Goal: Task Accomplishment & Management: Complete application form

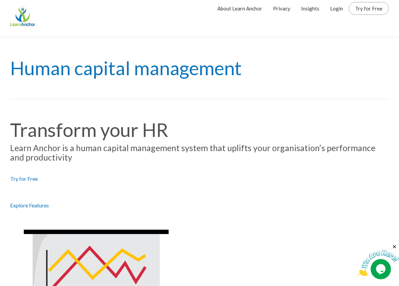
scroll to position [5, 0]
click at [338, 9] on link "Login" at bounding box center [336, 8] width 13 height 17
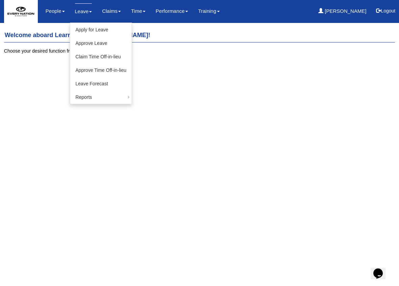
click at [83, 8] on link "Leave" at bounding box center [83, 11] width 17 height 16
click at [84, 26] on link "Apply for Leave" at bounding box center [101, 30] width 62 height 14
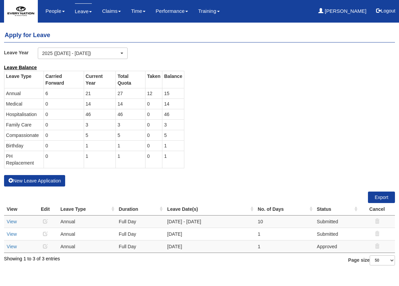
select select "50"
click at [30, 175] on div "Leave Type Carried Forward Current Year Total Quota Taken Balance Annual 6 21 2…" at bounding box center [94, 123] width 191 height 104
click at [31, 179] on button "New Leave Application" at bounding box center [34, 180] width 61 height 11
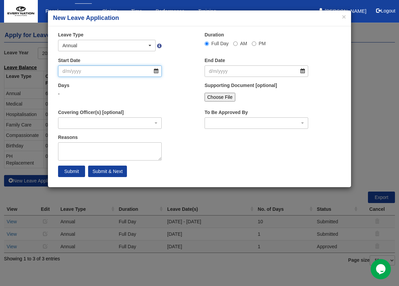
click at [97, 74] on input "Start Date" at bounding box center [110, 71] width 104 height 11
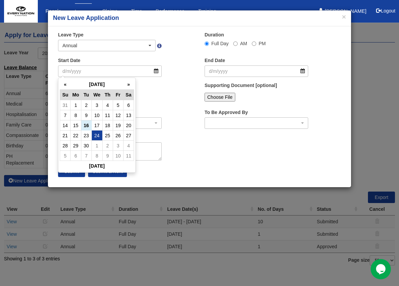
click at [98, 134] on td "24" at bounding box center [97, 136] width 11 height 10
type input "24/9/2025"
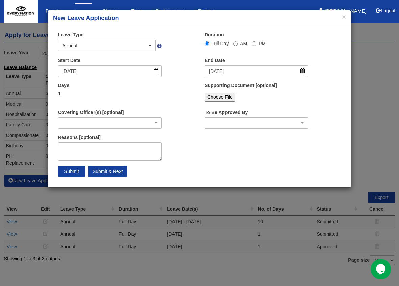
select select
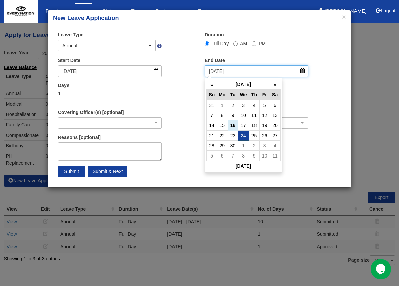
click at [305, 70] on input "24/9/2025" at bounding box center [257, 71] width 104 height 11
click at [262, 140] on td "26" at bounding box center [264, 136] width 10 height 10
type input "26/9/2025"
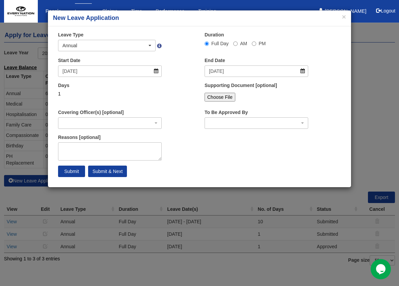
select select
click at [303, 70] on input "26/9/2025" at bounding box center [257, 71] width 104 height 11
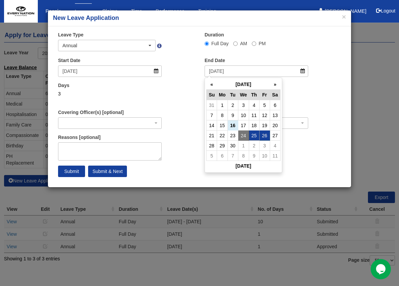
click at [255, 135] on td "25" at bounding box center [254, 136] width 10 height 10
type input "25/9/2025"
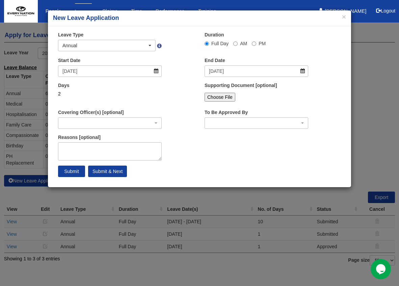
select select
click at [303, 71] on input "25/9/2025" at bounding box center [257, 71] width 104 height 11
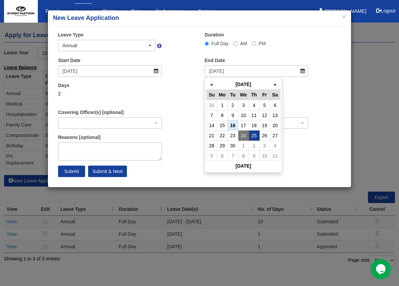
click at [255, 138] on td "25" at bounding box center [254, 136] width 10 height 10
click at [252, 137] on td "25" at bounding box center [254, 136] width 10 height 10
type input "25/9/2025"
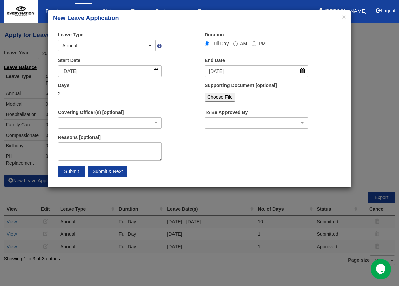
select select
click at [108, 148] on textarea "Reasons [optional]" at bounding box center [110, 152] width 104 height 18
click at [295, 119] on div "button" at bounding box center [256, 123] width 103 height 11
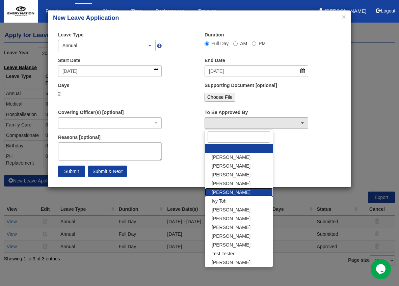
click at [227, 194] on span "Irene Poh" at bounding box center [231, 192] width 39 height 7
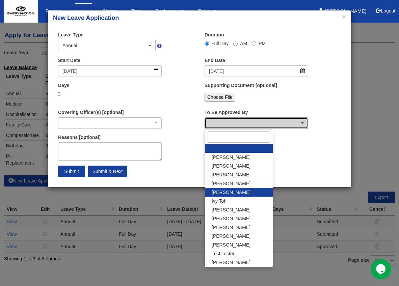
select select "f50d47f7-3aaa-4fa5-8738-f8591f1dc178"
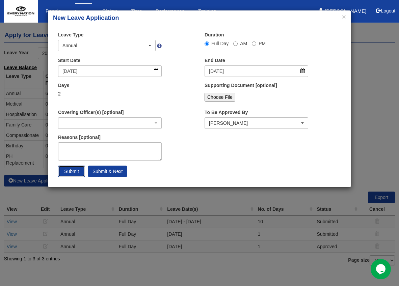
click at [69, 173] on input "Submit" at bounding box center [71, 171] width 27 height 11
select select
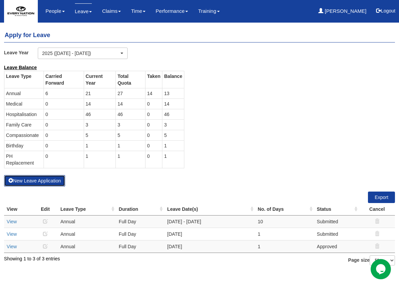
select select "50"
